Goal: Check status

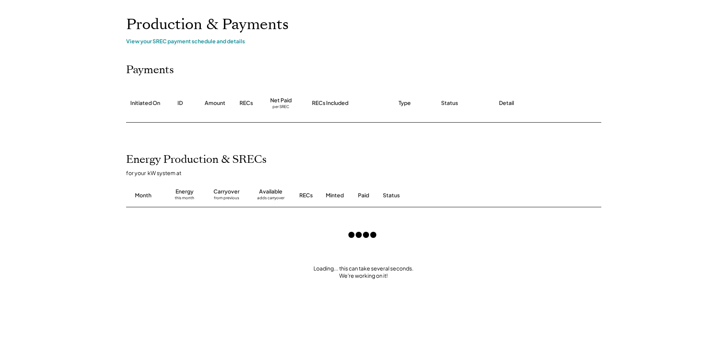
scroll to position [38, 0]
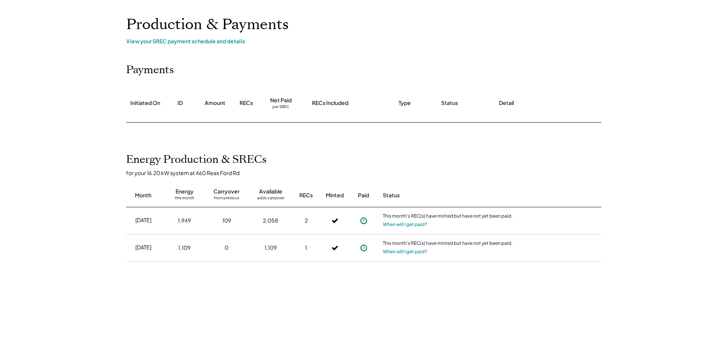
click at [69, 206] on div "Home My Payments Direct Deposit My Account Support Log Out Refer a Friend Produ…" at bounding box center [363, 230] width 727 height 537
drag, startPoint x: 130, startPoint y: 222, endPoint x: 155, endPoint y: 222, distance: 25.3
click at [155, 222] on div "[DATE]" at bounding box center [143, 221] width 35 height 20
click at [151, 222] on div "[DATE]" at bounding box center [143, 221] width 16 height 8
drag, startPoint x: 133, startPoint y: 221, endPoint x: 155, endPoint y: 222, distance: 22.2
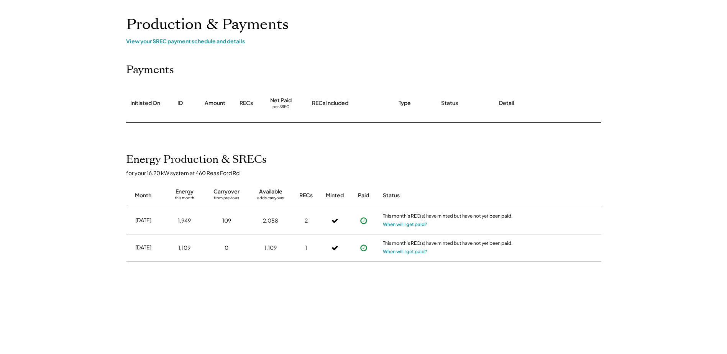
click at [151, 222] on div "[DATE]" at bounding box center [143, 221] width 16 height 8
drag, startPoint x: 132, startPoint y: 246, endPoint x: 154, endPoint y: 248, distance: 22.7
click at [154, 248] on div "[DATE]" at bounding box center [143, 248] width 35 height 20
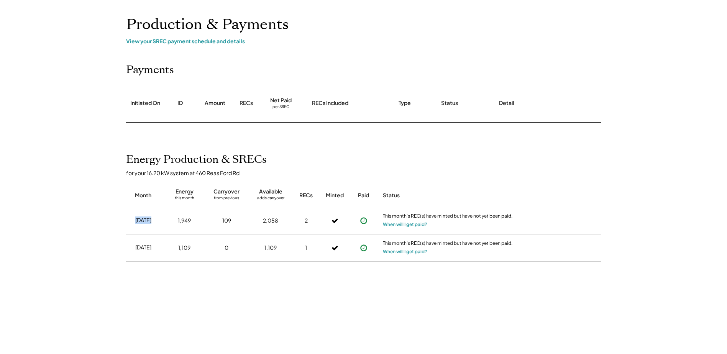
drag, startPoint x: 131, startPoint y: 219, endPoint x: 160, endPoint y: 225, distance: 30.1
click at [160, 225] on div "[DATE]" at bounding box center [143, 221] width 35 height 20
drag, startPoint x: 160, startPoint y: 225, endPoint x: 148, endPoint y: 229, distance: 13.2
click at [148, 229] on div "[DATE]" at bounding box center [143, 221] width 35 height 20
